Goal: Answer question/provide support: Share knowledge or assist other users

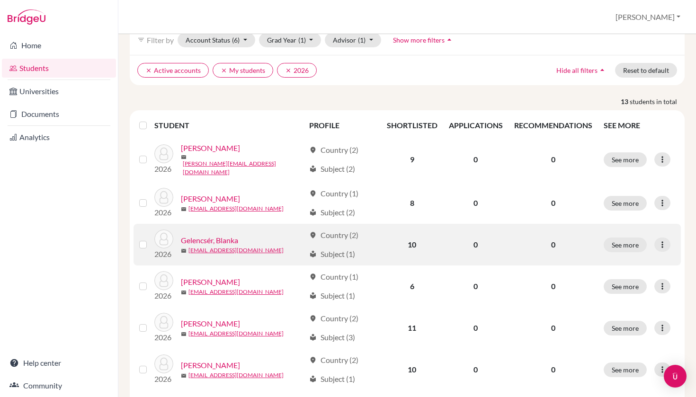
scroll to position [53, 0]
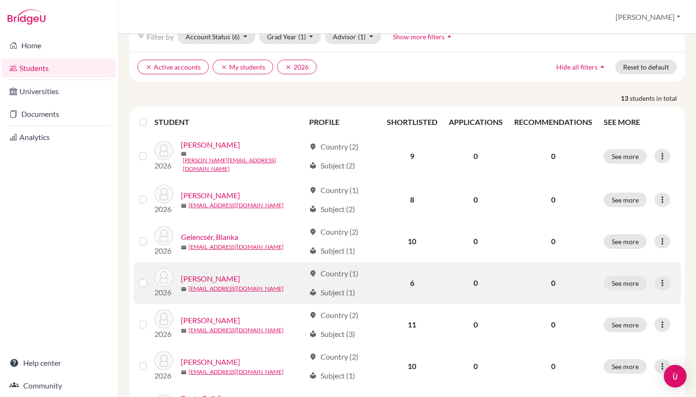
click at [214, 274] on link "[PERSON_NAME]" at bounding box center [210, 278] width 59 height 11
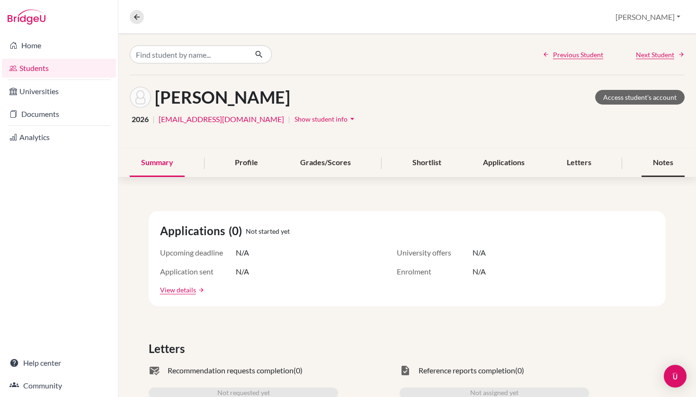
click at [665, 163] on div "Notes" at bounding box center [663, 163] width 43 height 28
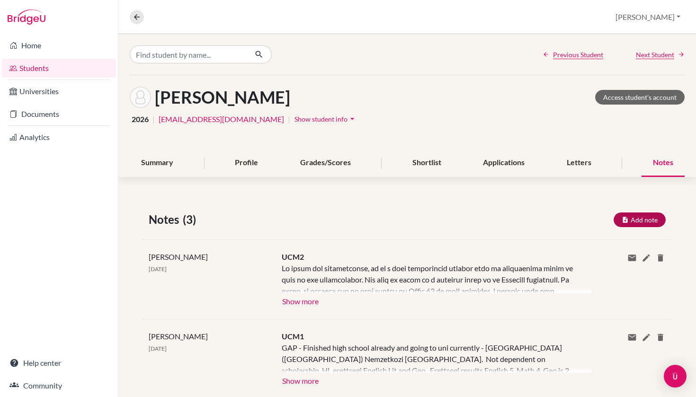
click at [635, 222] on button "Add note" at bounding box center [640, 220] width 52 height 15
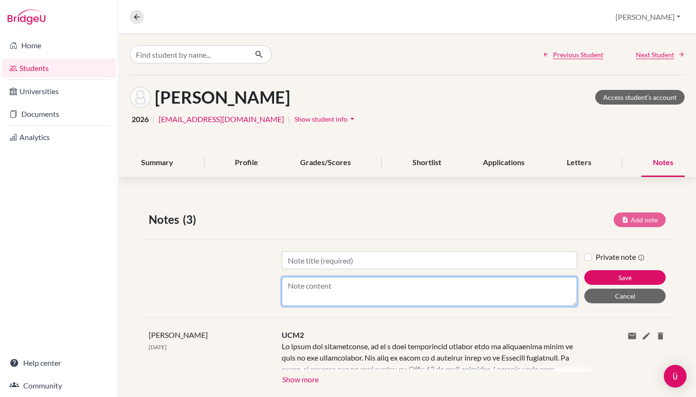
click at [426, 288] on textarea "Content" at bounding box center [430, 291] width 296 height 29
paste textarea "Lorem ips dolo sitametconse, ad eli sed doei temp incidid ut lab etdo. Magnaal,…"
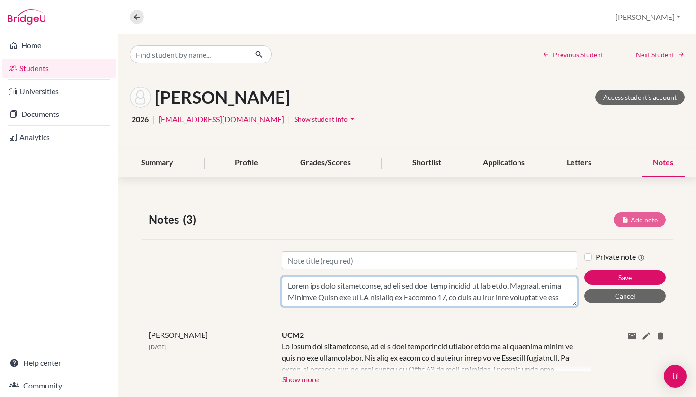
scroll to position [375, 0]
type textarea "Lorem ips dolo sitametconse, ad eli sed doei temp incidid ut lab etdo. Magnaal,…"
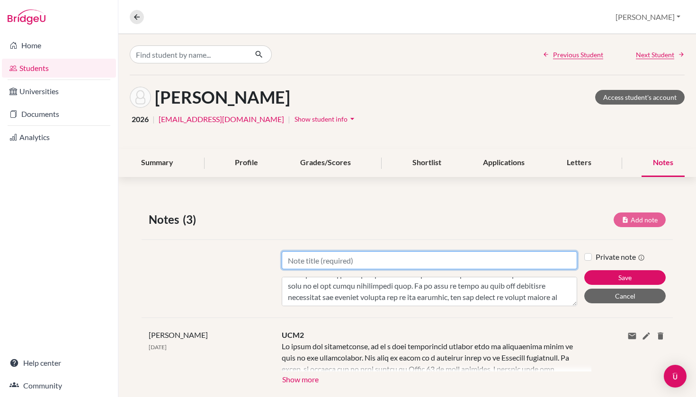
click at [420, 259] on input "Title" at bounding box center [430, 260] width 296 height 18
type input "Mentoring Session #1"
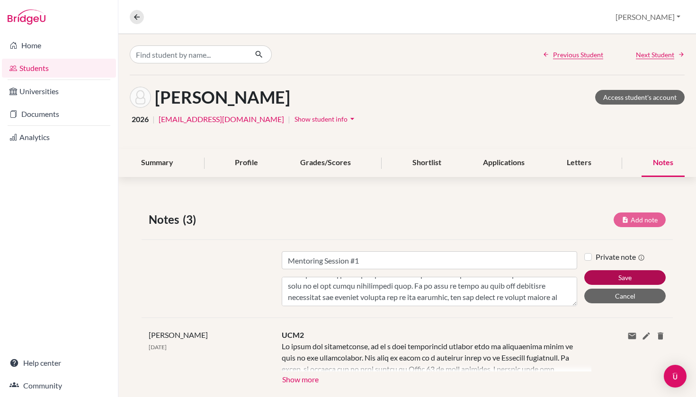
click at [607, 278] on button "Save" at bounding box center [624, 277] width 81 height 15
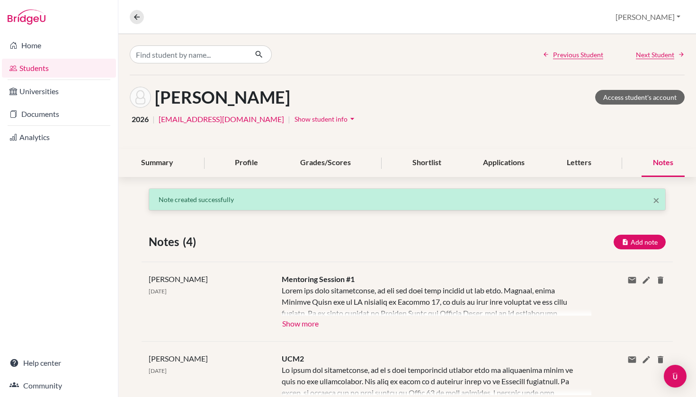
click at [296, 323] on button "Show more" at bounding box center [300, 323] width 37 height 14
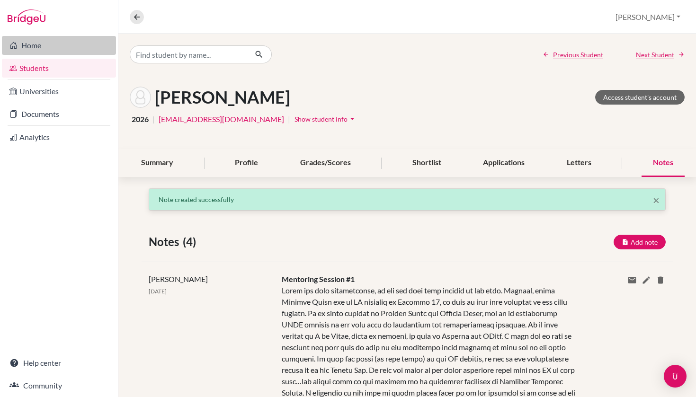
scroll to position [0, 0]
